Goal: Task Accomplishment & Management: Use online tool/utility

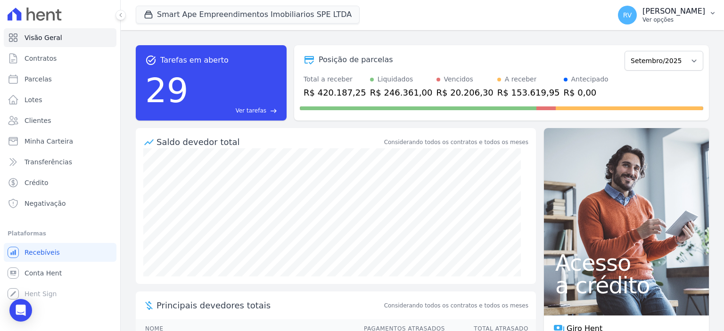
click at [675, 11] on p "[PERSON_NAME]" at bounding box center [673, 11] width 63 height 9
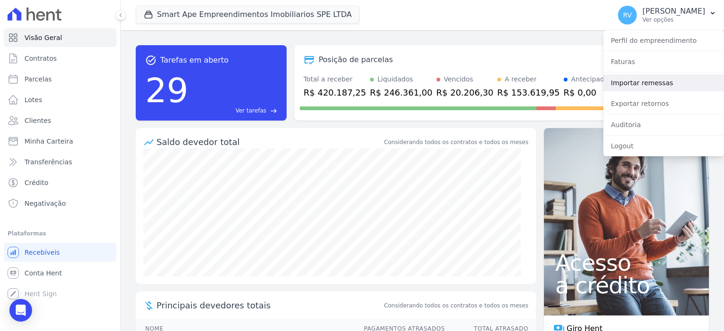
click at [632, 75] on link "Importar remessas" at bounding box center [663, 82] width 121 height 17
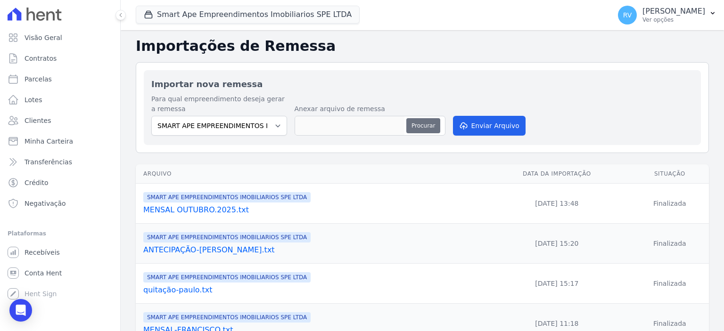
click at [432, 126] on button "Procurar" at bounding box center [423, 125] width 34 height 15
type input "ANTECIPAÇÃO - [PERSON_NAME][.txt"
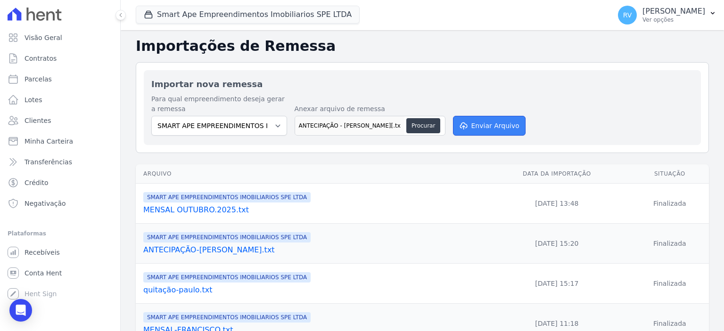
click at [493, 125] on button "Enviar Arquivo" at bounding box center [489, 126] width 73 height 20
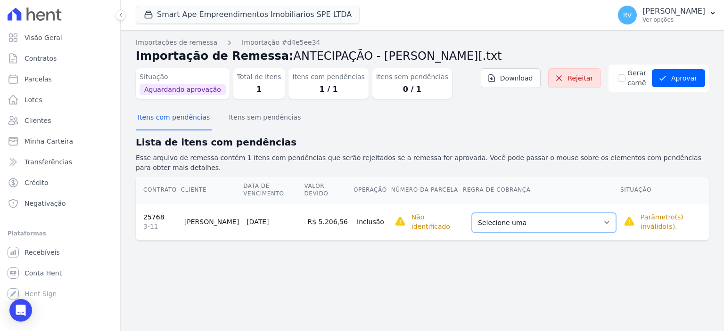
click at [589, 213] on select "Selecione uma Nova Parcela Avulsa Parcela Avulsa Existente Parcela Normal (34 X…" at bounding box center [544, 223] width 144 height 20
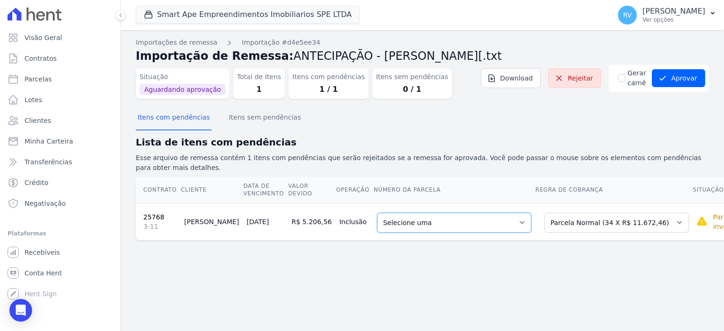
click at [462, 215] on select "Selecione uma 7 - [DATE] - R$ 11.672,46 - Agendado 8 - [DATE] - R$ 11.672,46 - …" at bounding box center [454, 223] width 154 height 20
click at [687, 78] on button "Aprovar" at bounding box center [678, 78] width 53 height 18
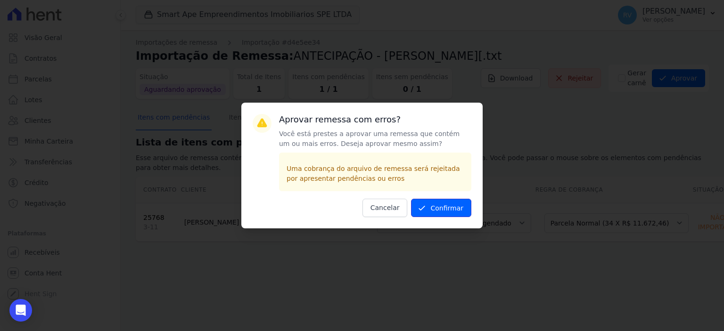
click at [438, 209] on button "Confirmar" at bounding box center [441, 208] width 60 height 18
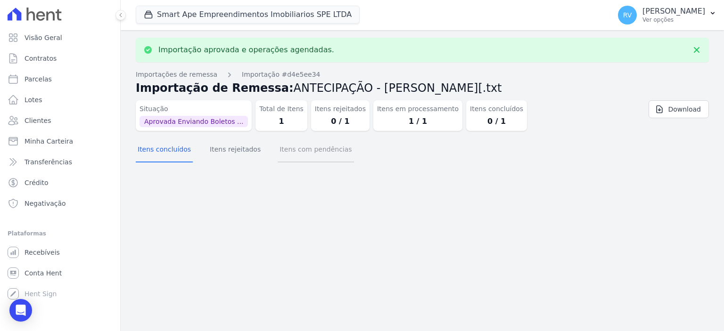
click at [295, 154] on button "Itens com pendências" at bounding box center [315, 150] width 76 height 24
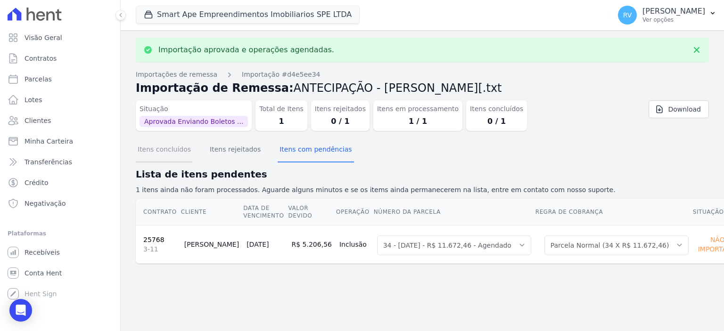
click at [178, 155] on button "Itens concluídos" at bounding box center [164, 150] width 57 height 24
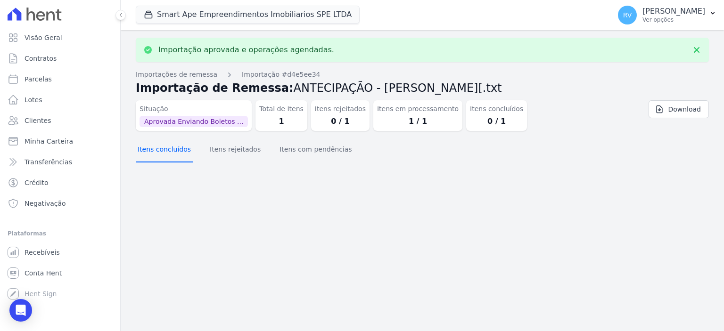
click at [178, 155] on button "Itens concluídos" at bounding box center [164, 150] width 57 height 24
drag, startPoint x: 280, startPoint y: 146, endPoint x: 239, endPoint y: 148, distance: 40.6
click at [280, 146] on button "Itens com pendências" at bounding box center [315, 150] width 76 height 24
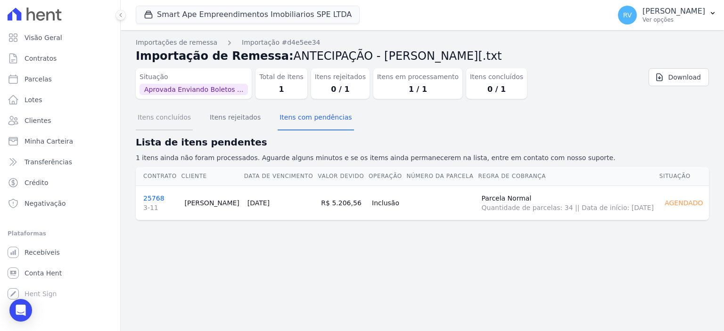
click at [175, 121] on button "Itens concluídos" at bounding box center [164, 118] width 57 height 24
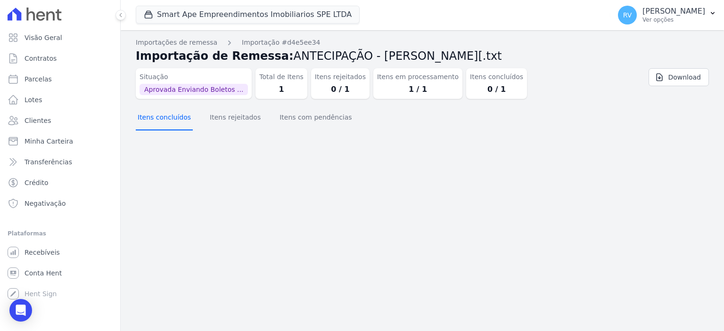
click at [171, 118] on button "Itens concluídos" at bounding box center [164, 118] width 57 height 24
click at [171, 122] on button "Itens concluídos" at bounding box center [164, 118] width 57 height 24
click at [174, 118] on button "Itens concluídos" at bounding box center [164, 118] width 57 height 24
click at [170, 121] on button "Itens concluídos" at bounding box center [164, 118] width 57 height 24
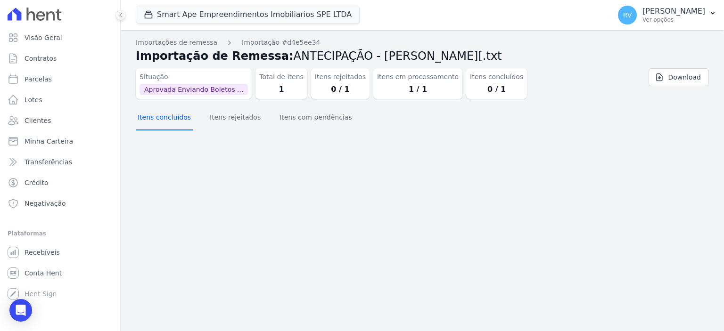
click at [170, 119] on button "Itens concluídos" at bounding box center [164, 118] width 57 height 24
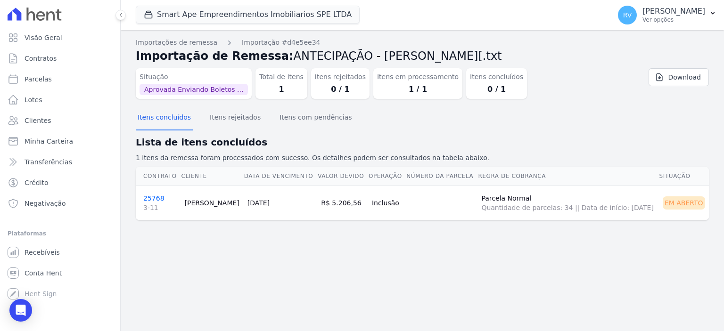
click at [159, 200] on link "25768 3-11" at bounding box center [159, 204] width 33 height 18
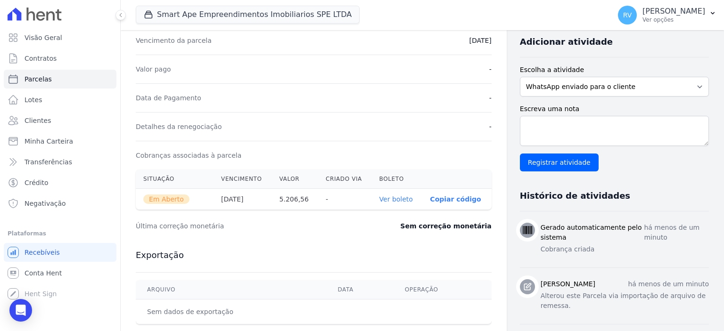
scroll to position [330, 0]
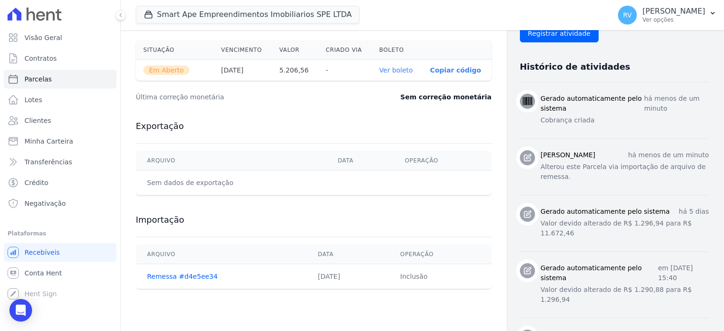
click at [396, 66] on link "Ver boleto" at bounding box center [395, 70] width 33 height 8
